Goal: Information Seeking & Learning: Learn about a topic

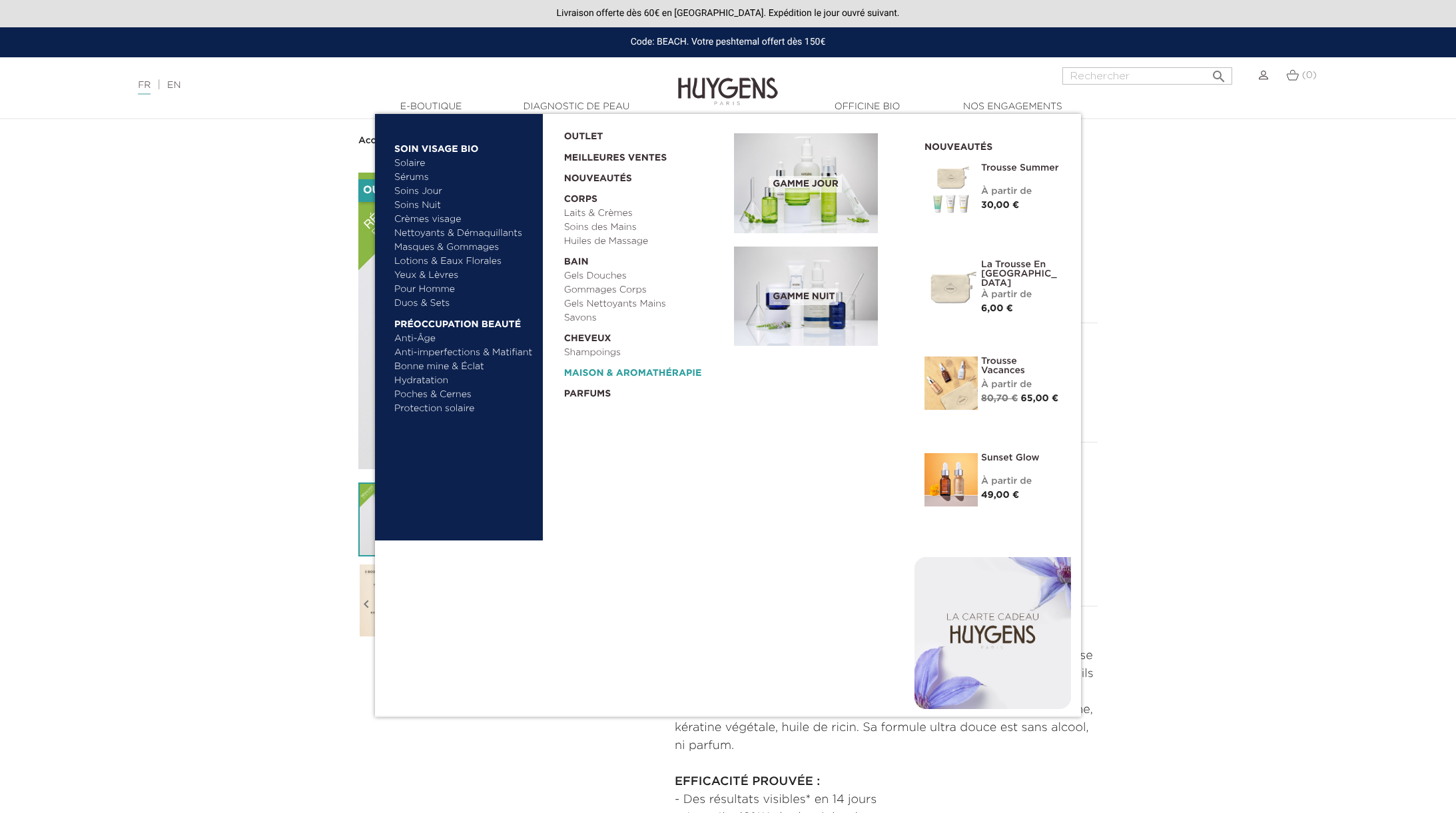
click at [645, 375] on link "  Maison & Aromathérapie" at bounding box center [644, 370] width 161 height 21
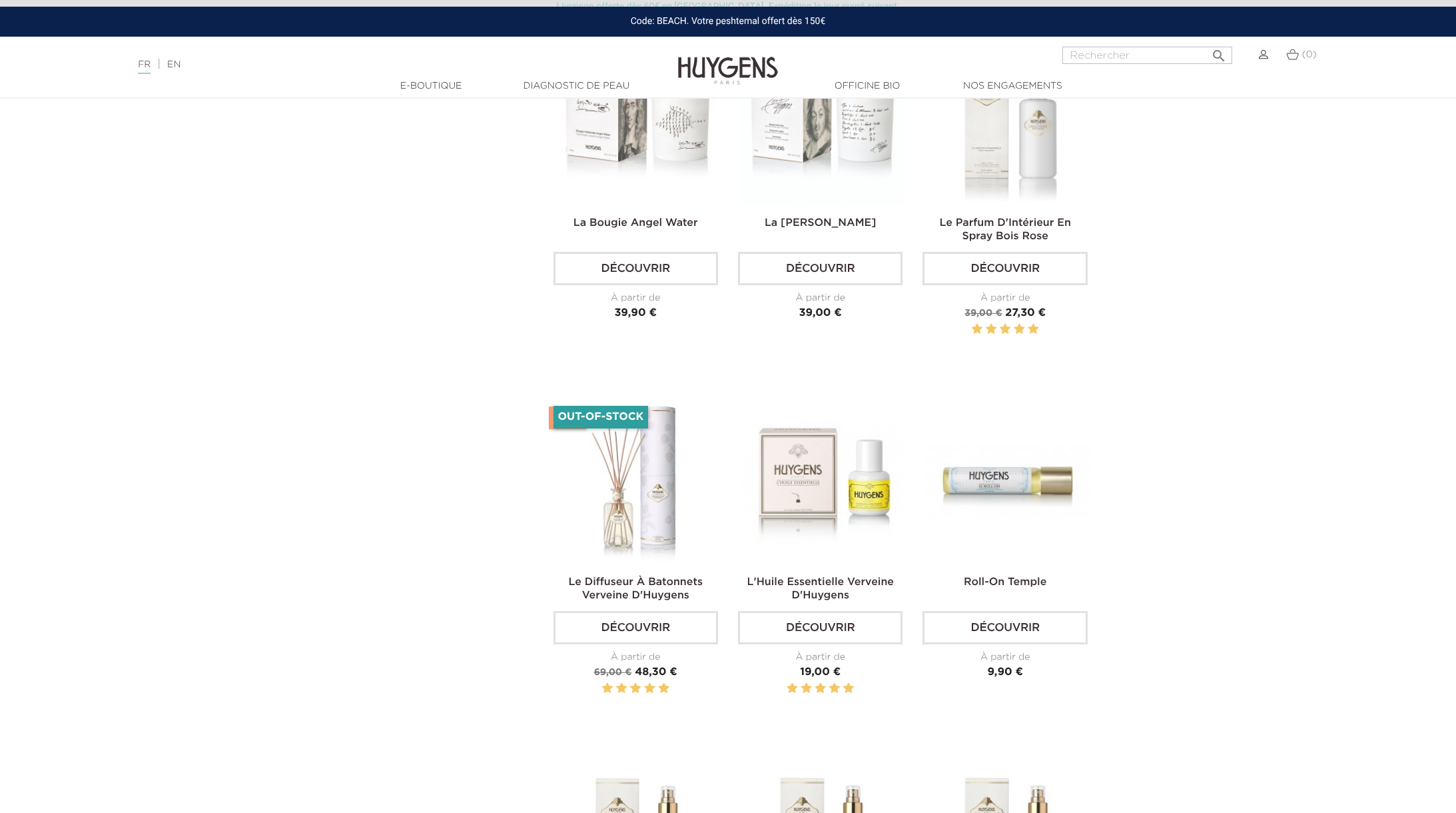
scroll to position [669, 0]
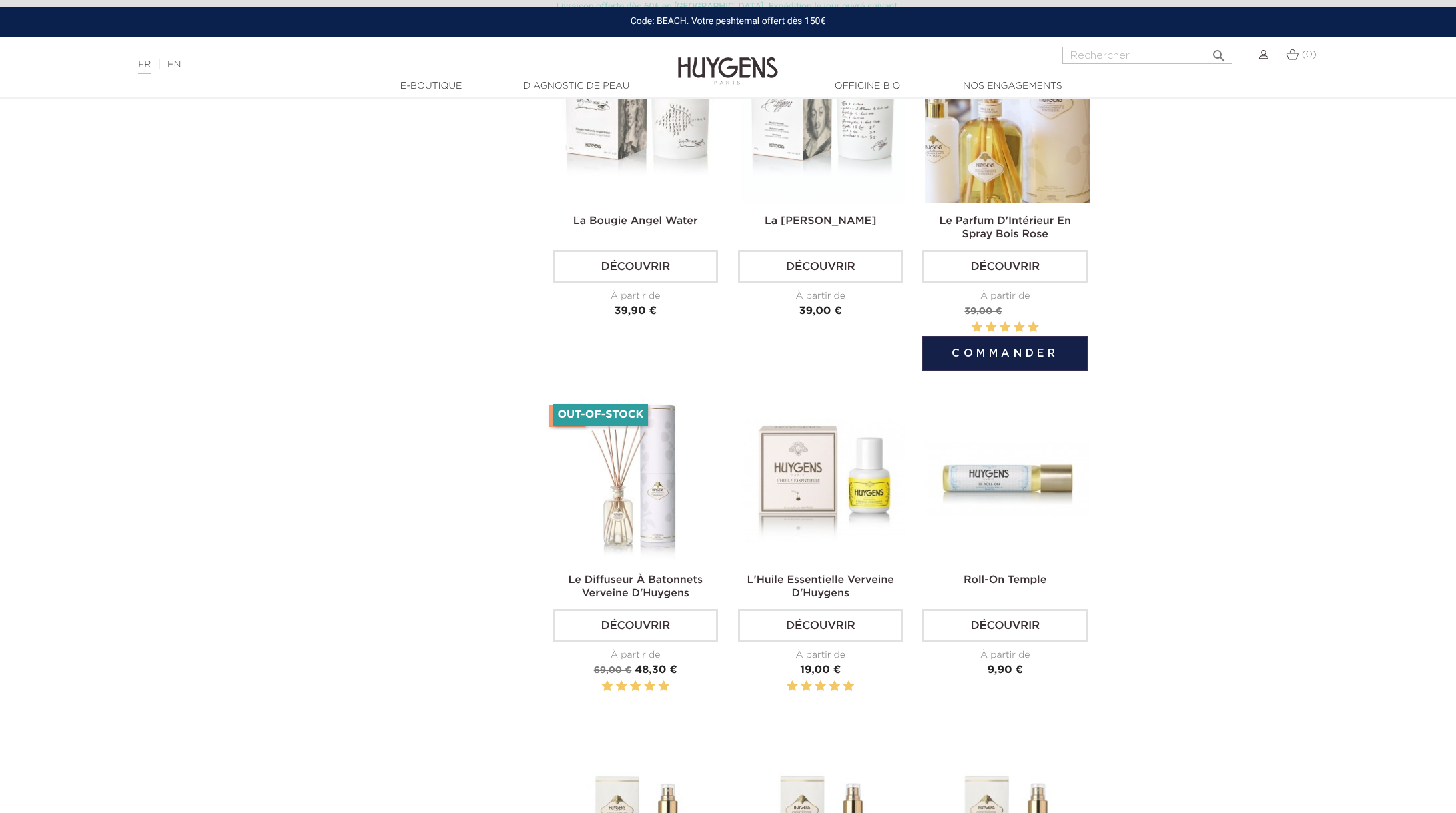
click at [1043, 144] on img at bounding box center [1007, 121] width 164 height 164
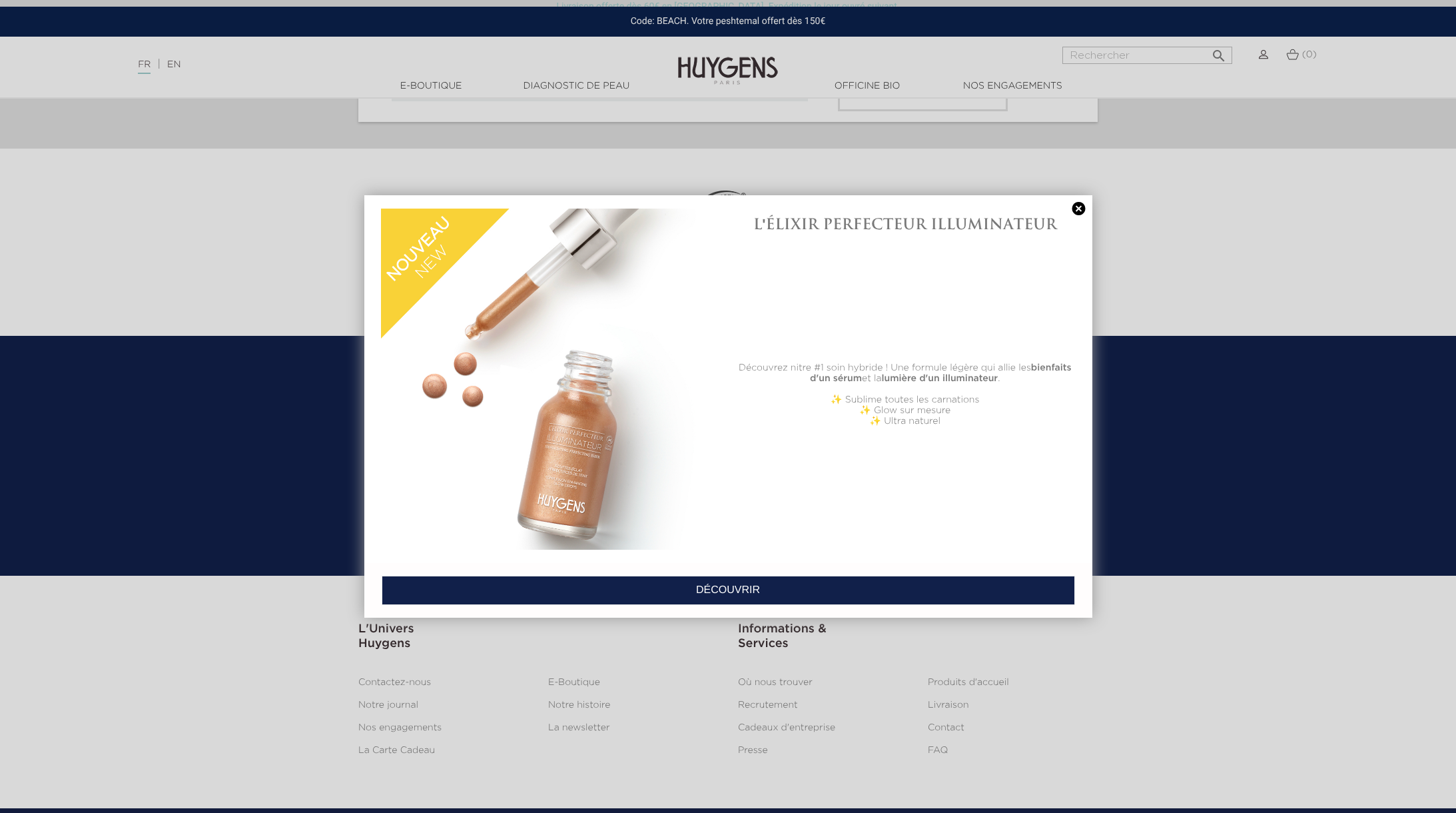
scroll to position [4167, 0]
click at [1075, 205] on link at bounding box center [1079, 209] width 19 height 14
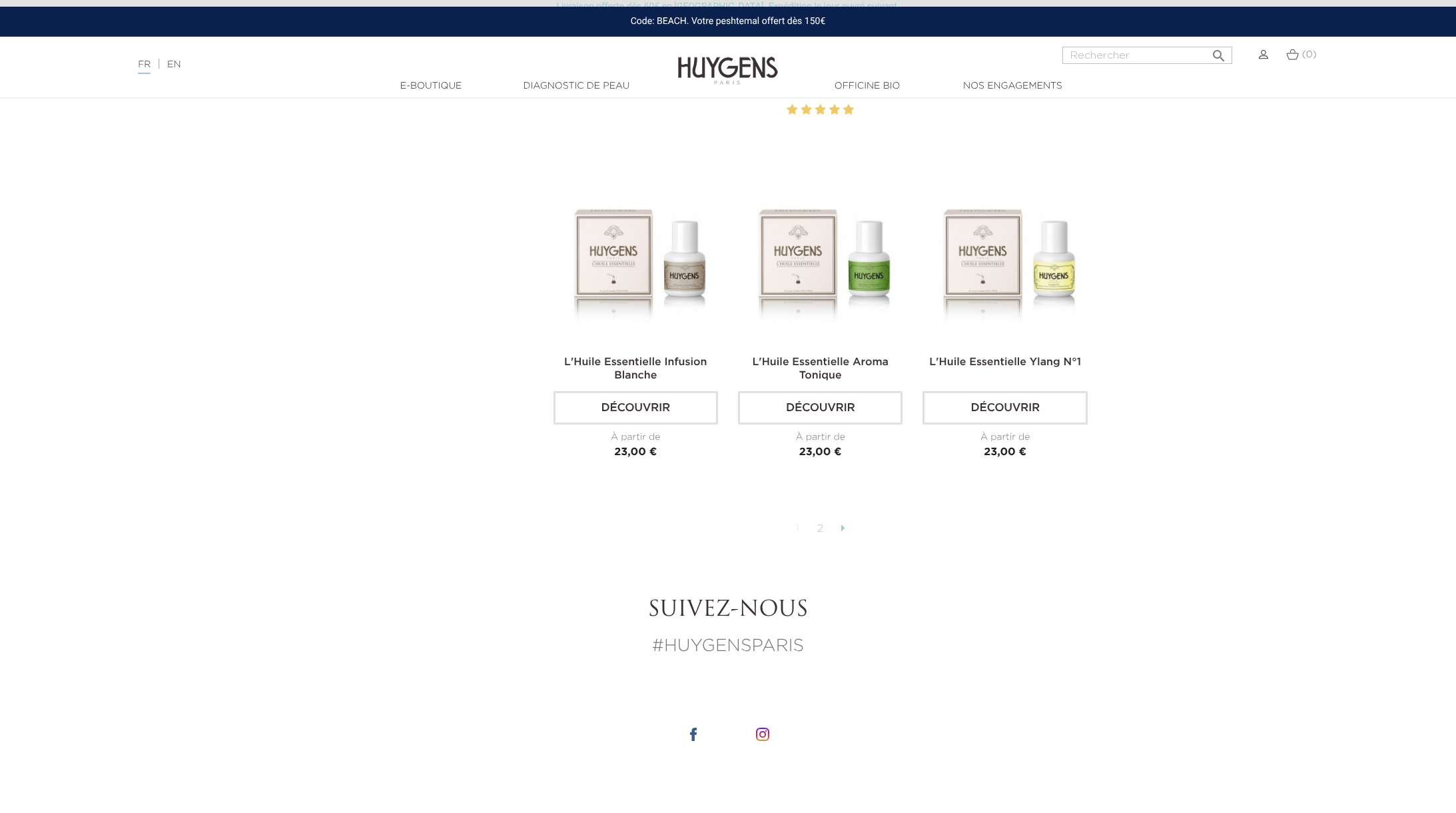
scroll to position [3305, 0]
click at [821, 528] on link "2" at bounding box center [821, 529] width 21 height 23
click at [819, 526] on link "2" at bounding box center [821, 529] width 21 height 23
click at [840, 524] on link at bounding box center [844, 529] width 18 height 23
click at [844, 522] on icon at bounding box center [844, 527] width 4 height 11
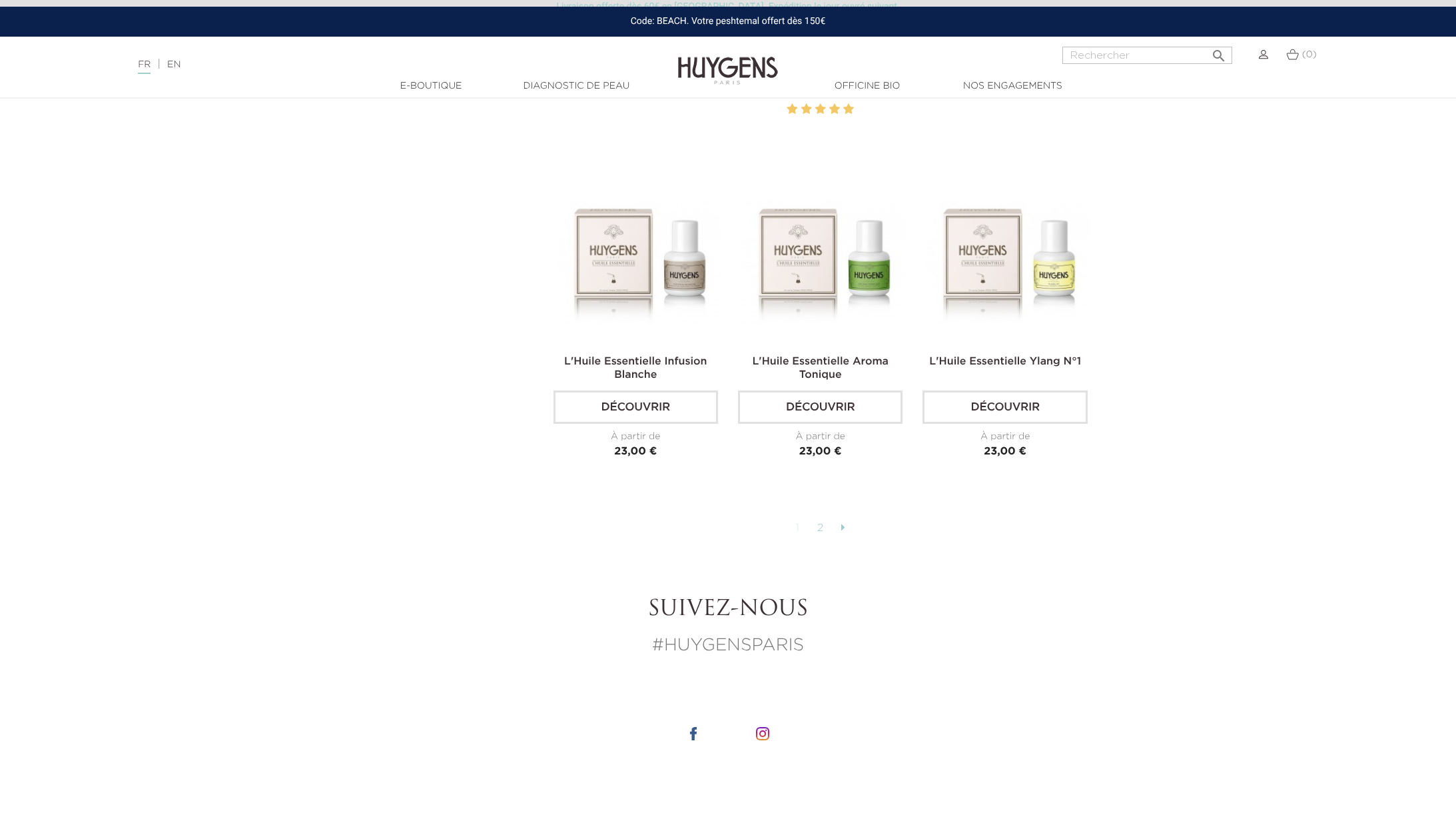
click at [799, 523] on link "1" at bounding box center [798, 529] width 18 height 23
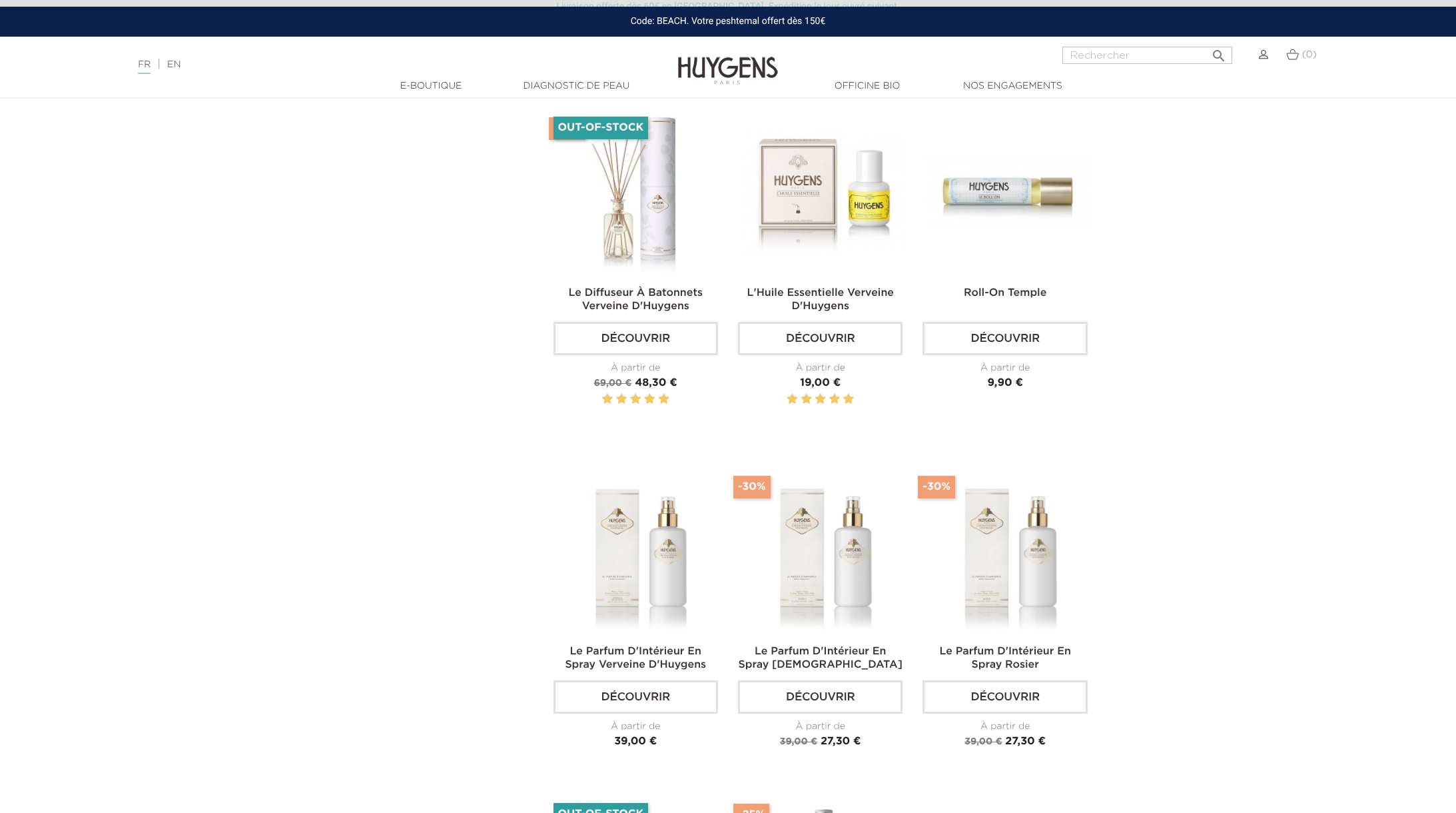
scroll to position [959, 0]
